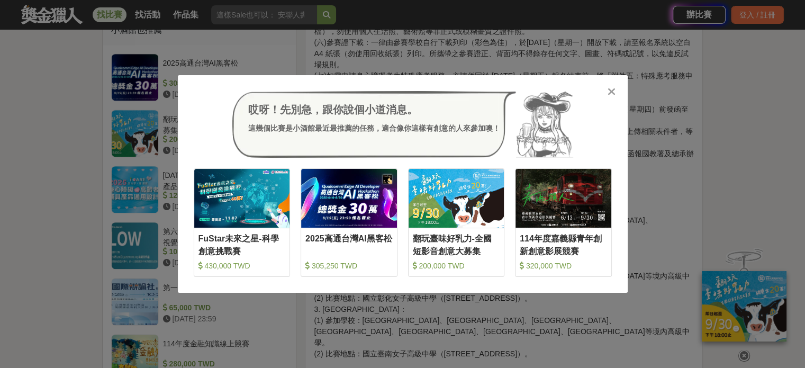
click at [610, 94] on icon at bounding box center [612, 91] width 8 height 11
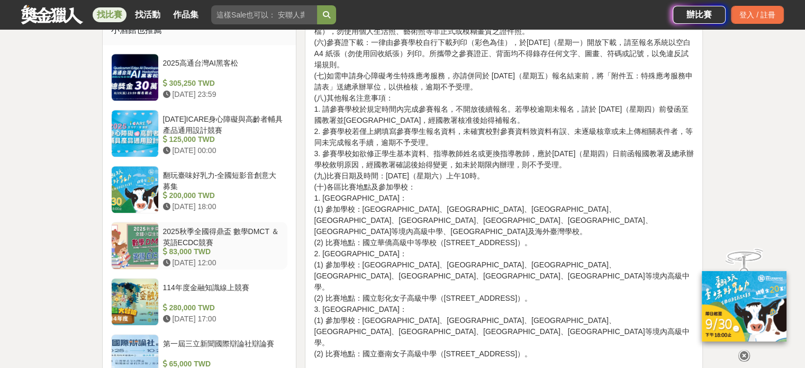
scroll to position [900, 0]
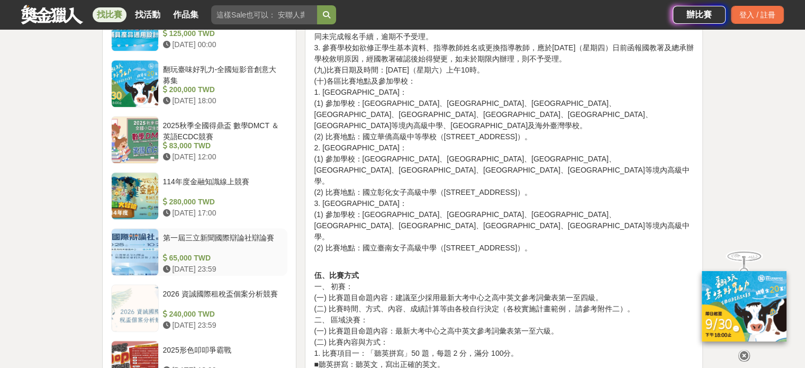
click at [241, 232] on div "第一屆三立新聞國際辯論社辯論賽" at bounding box center [223, 242] width 121 height 20
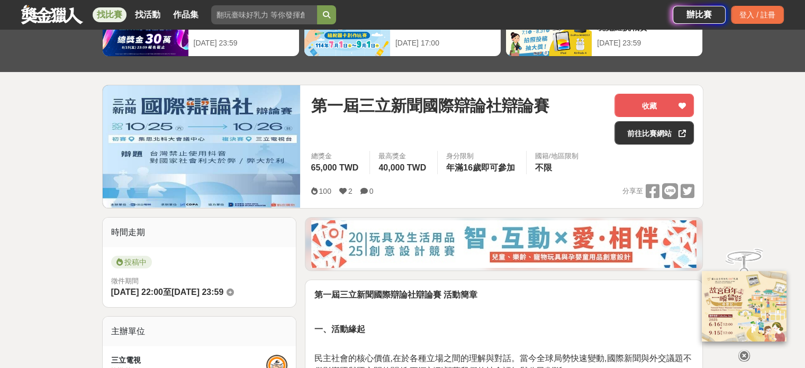
scroll to position [49, 0]
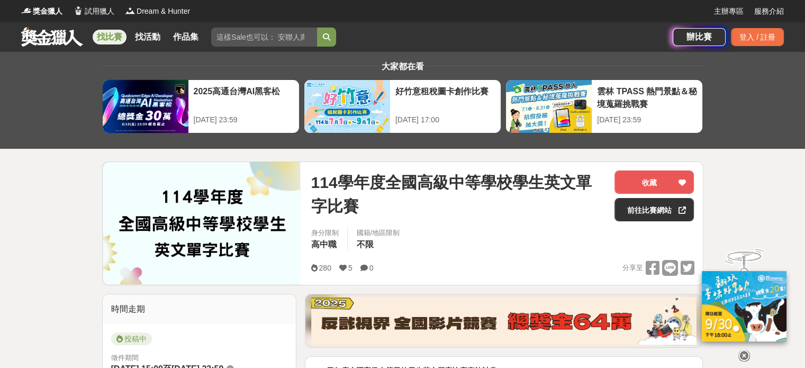
click at [231, 35] on input "search" at bounding box center [264, 37] width 106 height 19
click at [317, 28] on button "submit" at bounding box center [326, 37] width 19 height 19
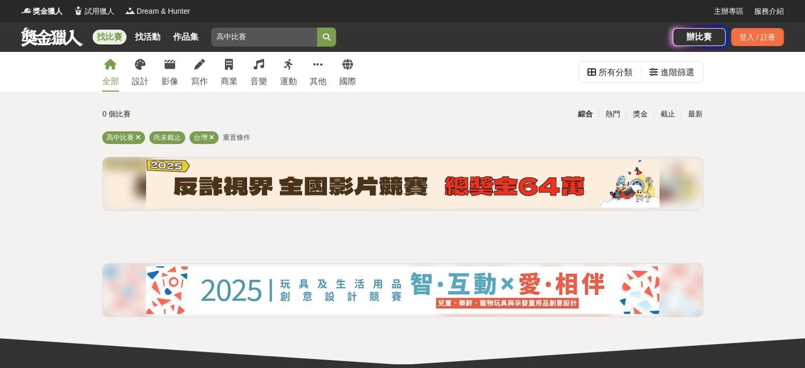
click at [229, 34] on input "高中比賽" at bounding box center [264, 37] width 106 height 19
type input "高中生比賽"
click at [317, 28] on button "submit" at bounding box center [326, 37] width 19 height 19
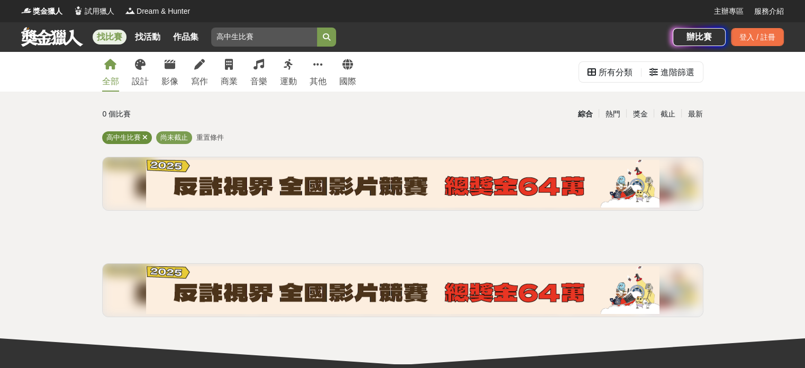
click at [127, 139] on span "高中生比賽" at bounding box center [123, 137] width 34 height 8
click at [106, 38] on link "找比賽" at bounding box center [110, 37] width 34 height 15
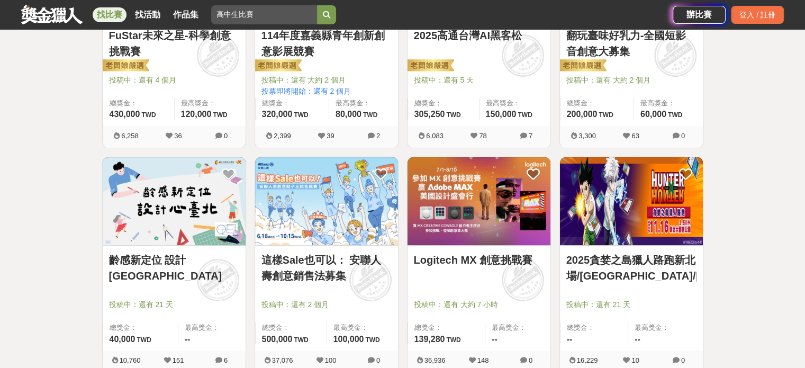
scroll to position [318, 0]
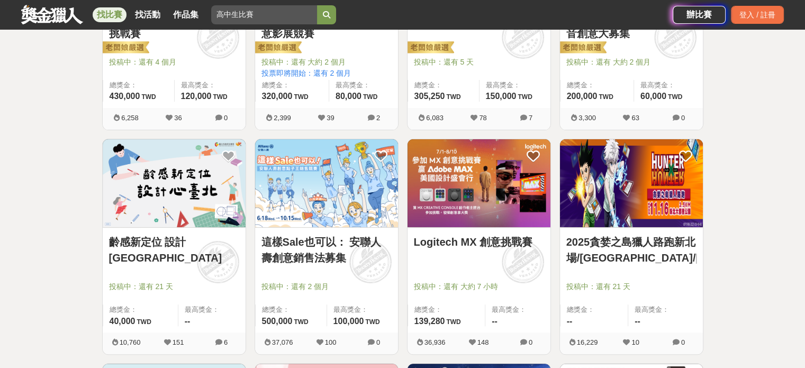
click at [136, 247] on link "齡感新定位 設計[GEOGRAPHIC_DATA]" at bounding box center [174, 250] width 130 height 32
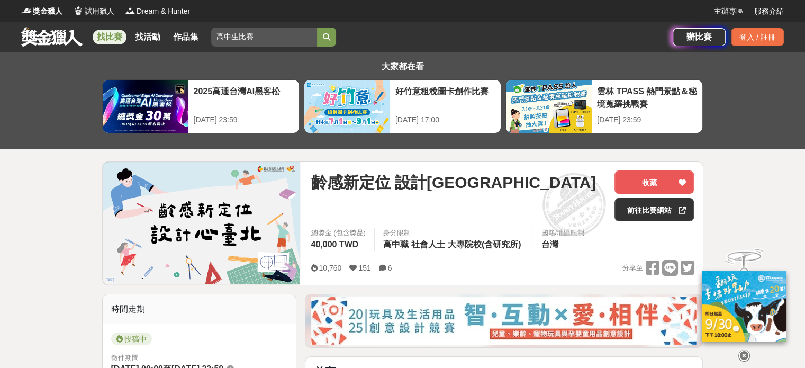
click at [260, 36] on input "高中生比賽" at bounding box center [264, 37] width 106 height 19
click at [330, 34] on icon "submit" at bounding box center [326, 36] width 7 height 7
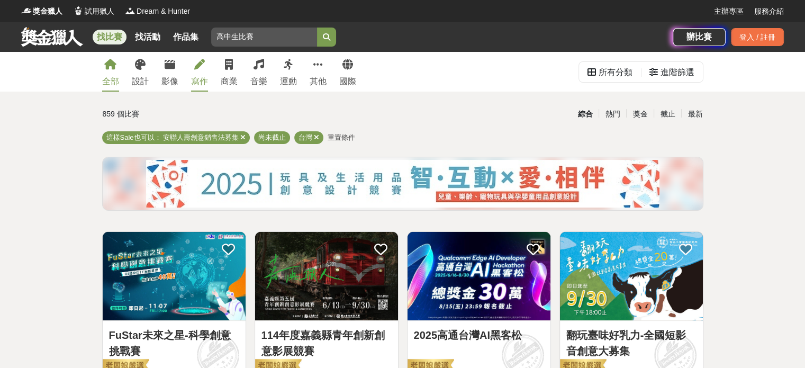
click at [196, 75] on link "寫作" at bounding box center [199, 72] width 17 height 40
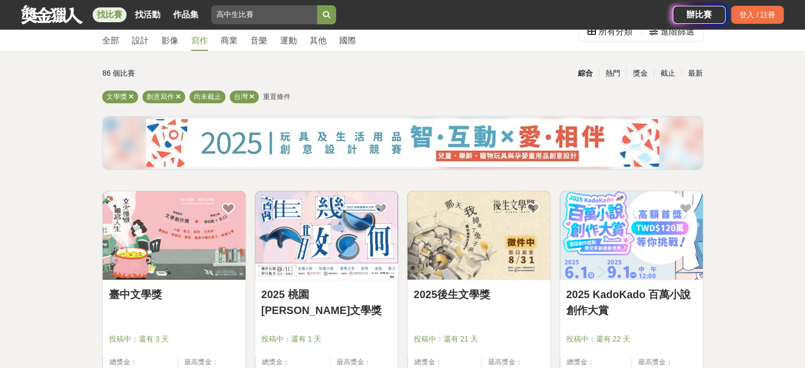
scroll to position [159, 0]
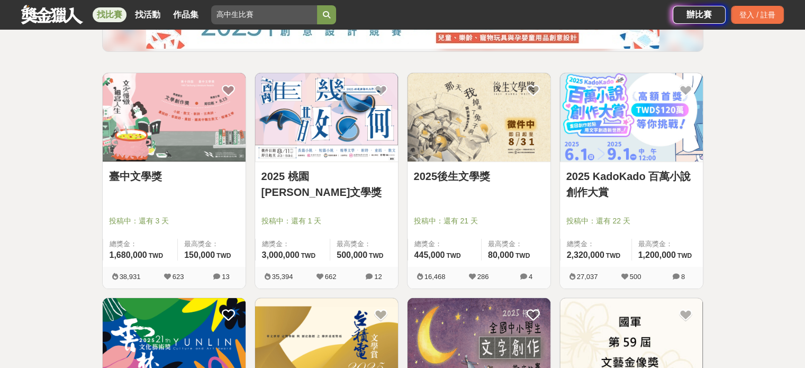
click at [601, 172] on link "2025 KadoKado 百萬小說創作大賞" at bounding box center [631, 184] width 130 height 32
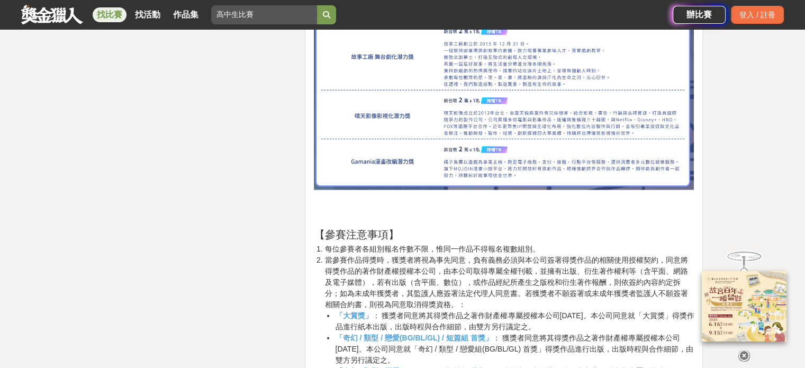
scroll to position [3124, 0]
